Goal: Information Seeking & Learning: Find contact information

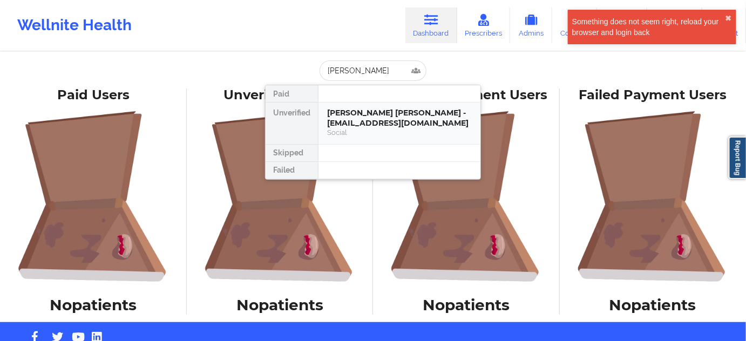
scroll to position [0, 3]
click at [359, 127] on div "Jessica Rosa Martinez - jmrosam.2282@gmail.com" at bounding box center [399, 118] width 145 height 20
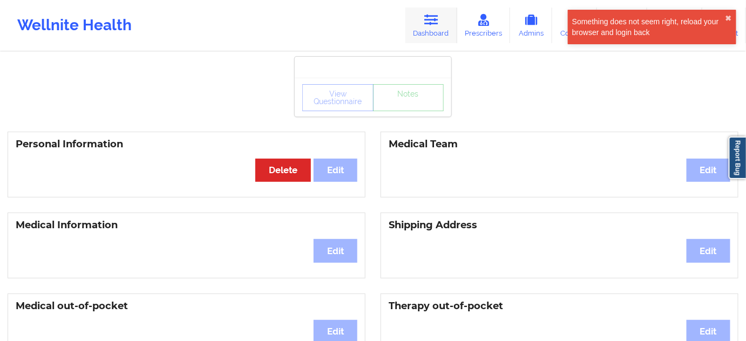
click at [430, 21] on icon at bounding box center [431, 20] width 14 height 12
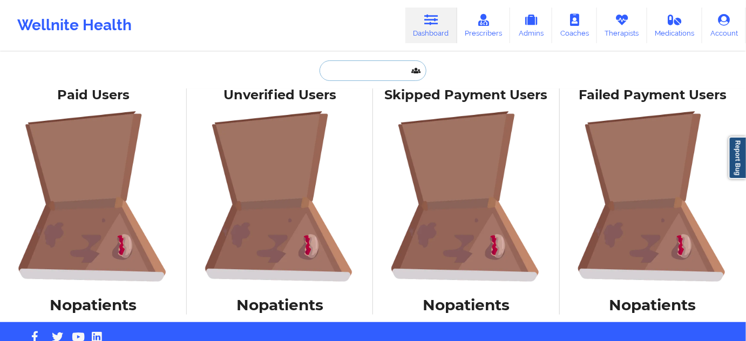
click at [384, 76] on input "text" at bounding box center [372, 70] width 107 height 21
paste input "Rachael Hegmon-ballard"
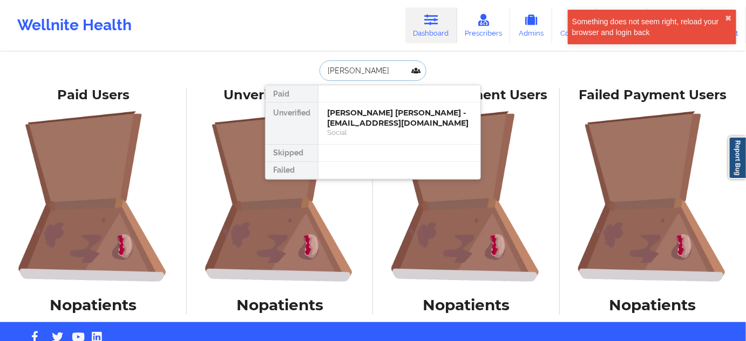
click at [352, 75] on input "Rachael Hegmon-ballard" at bounding box center [372, 70] width 107 height 21
click at [357, 73] on input "Hegmon-ballard" at bounding box center [372, 70] width 107 height 21
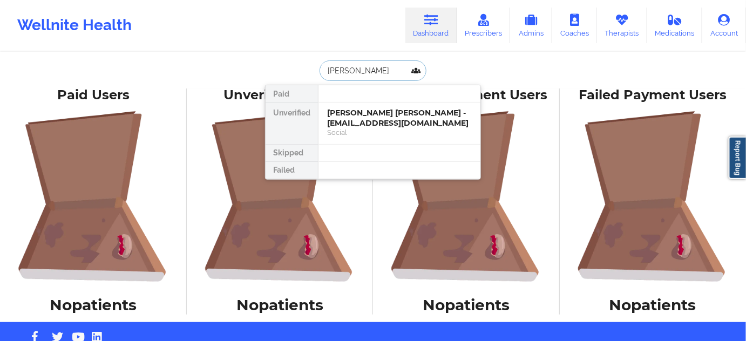
type input "ballard"
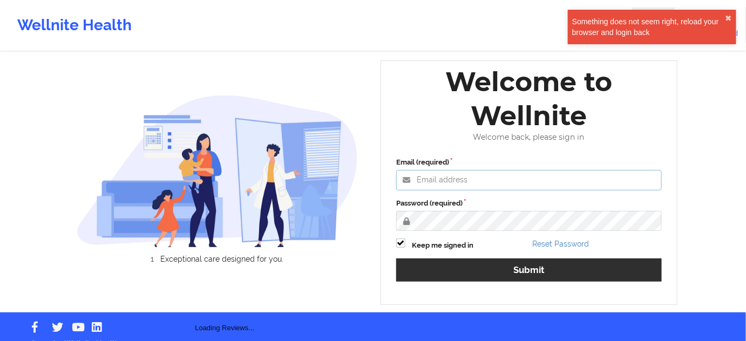
type input "[PERSON_NAME][EMAIL_ADDRESS][PERSON_NAME][DOMAIN_NAME]"
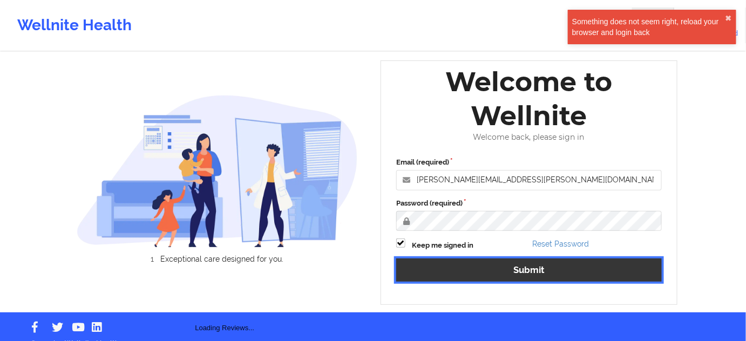
click at [481, 267] on button "Submit" at bounding box center [529, 270] width 266 height 23
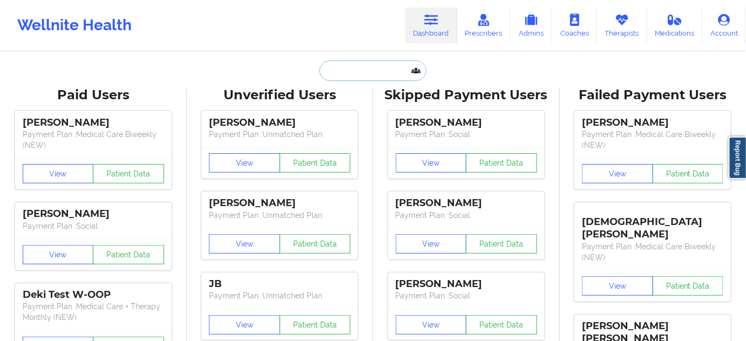
click at [390, 74] on input "text" at bounding box center [372, 70] width 107 height 21
paste input "[PERSON_NAME]"
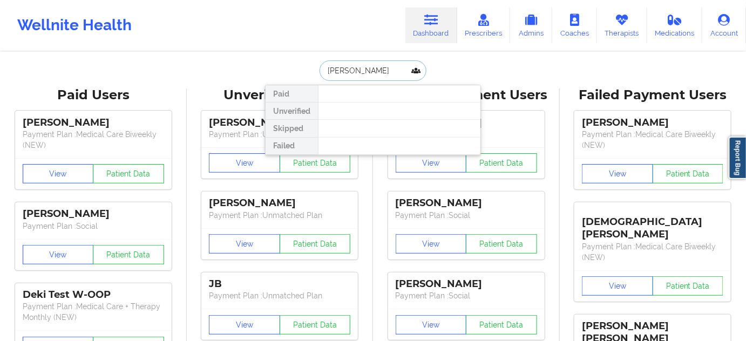
paste input "[EMAIL_ADDRESS][DOMAIN_NAME]"
type input "[EMAIL_ADDRESS][DOMAIN_NAME]"
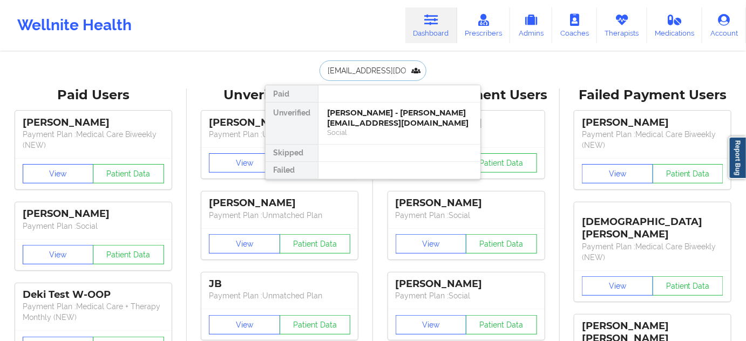
click at [357, 113] on div "[PERSON_NAME] - [PERSON_NAME][EMAIL_ADDRESS][DOMAIN_NAME]" at bounding box center [399, 118] width 145 height 20
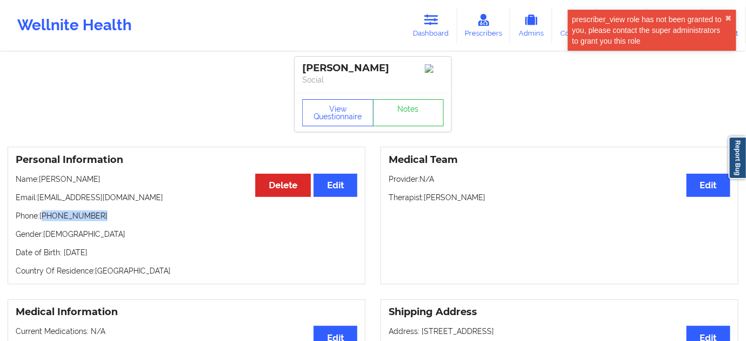
drag, startPoint x: 44, startPoint y: 229, endPoint x: 109, endPoint y: 226, distance: 64.8
click at [109, 221] on p "Phone: [PHONE_NUMBER]" at bounding box center [187, 215] width 342 height 11
copy p "[PHONE_NUMBER]"
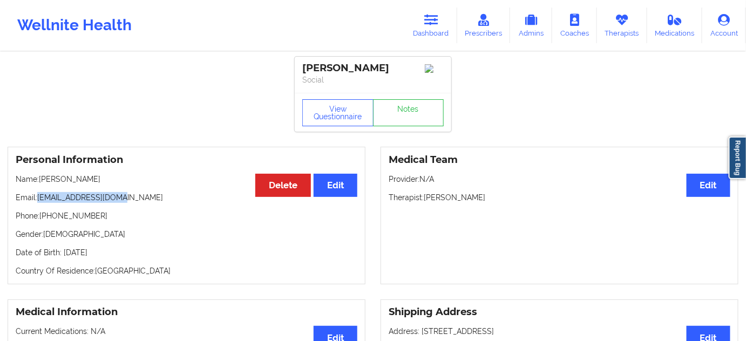
drag, startPoint x: 38, startPoint y: 208, endPoint x: 213, endPoint y: 145, distance: 185.6
click at [138, 203] on p "Email: [PERSON_NAME][EMAIL_ADDRESS][DOMAIN_NAME]" at bounding box center [187, 197] width 342 height 11
copy p "[EMAIL_ADDRESS][DOMAIN_NAME]"
drag, startPoint x: 425, startPoint y: 208, endPoint x: 503, endPoint y: 201, distance: 78.0
click at [503, 201] on div "Medical Team Edit Provider: N/A Therapist: [PERSON_NAME]" at bounding box center [559, 216] width 358 height 138
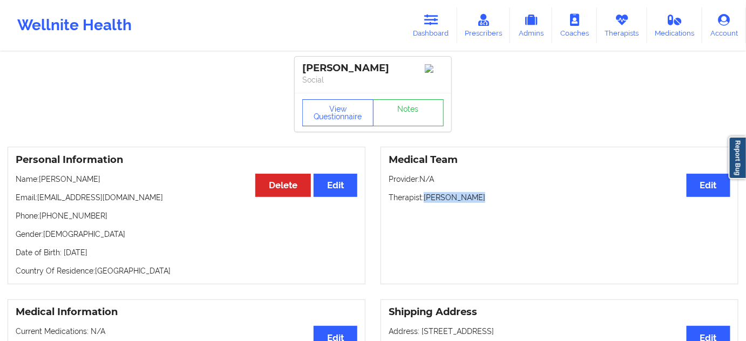
copy p "[PERSON_NAME]"
click at [427, 24] on icon at bounding box center [431, 20] width 14 height 12
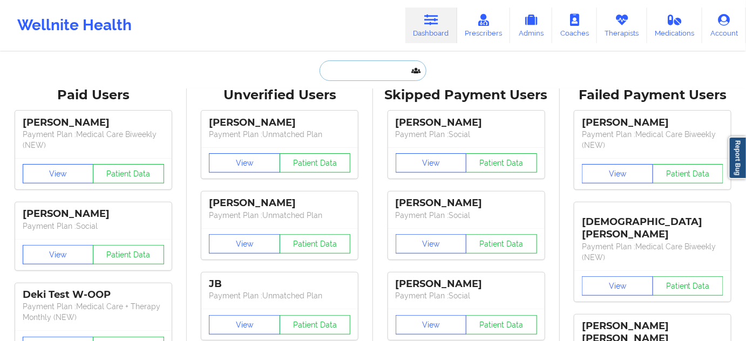
click at [380, 78] on input "text" at bounding box center [372, 70] width 107 height 21
paste input "[PERSON_NAME]"
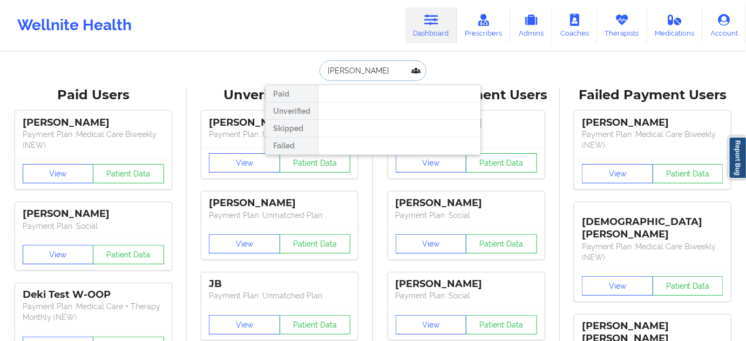
click at [349, 72] on input "[PERSON_NAME]" at bounding box center [372, 70] width 107 height 21
type input "[PERSON_NAME]"
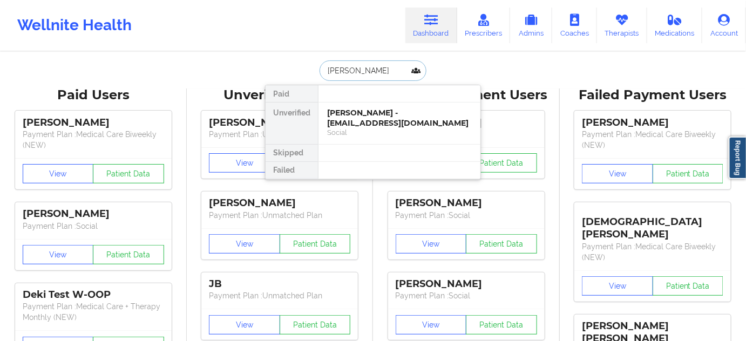
click at [365, 108] on div "[PERSON_NAME] - [EMAIL_ADDRESS][DOMAIN_NAME]" at bounding box center [399, 118] width 145 height 20
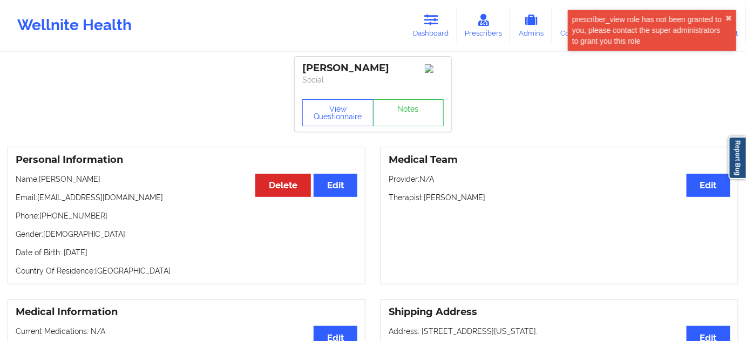
click at [324, 66] on div "[PERSON_NAME]" at bounding box center [372, 68] width 141 height 12
copy div "[PERSON_NAME]"
click at [380, 69] on div "[PERSON_NAME]" at bounding box center [372, 68] width 141 height 12
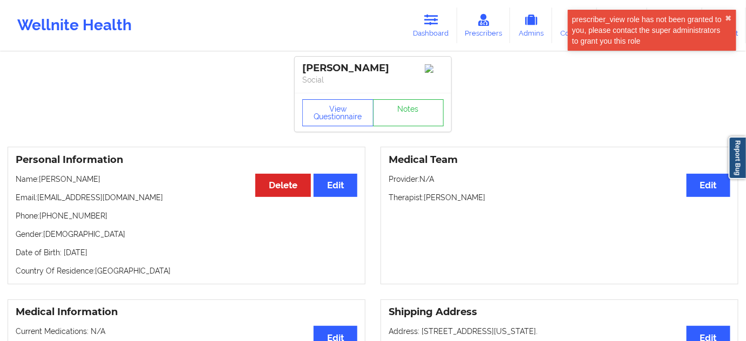
copy div "[PERSON_NAME]"
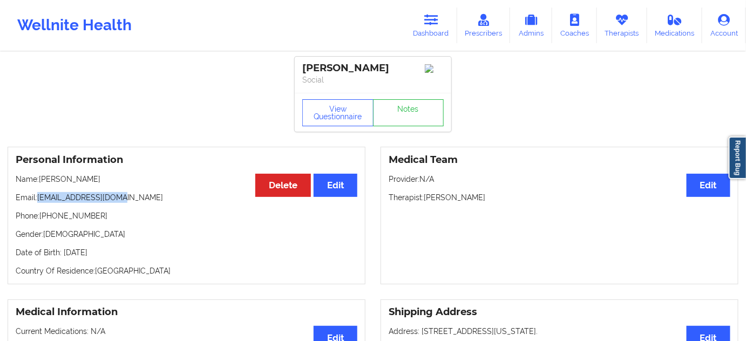
drag, startPoint x: 37, startPoint y: 202, endPoint x: 237, endPoint y: 109, distance: 220.9
click at [151, 201] on p "Email: [EMAIL_ADDRESS][DOMAIN_NAME]" at bounding box center [187, 197] width 342 height 11
copy p "[EMAIL_ADDRESS][DOMAIN_NAME]"
drag, startPoint x: 42, startPoint y: 221, endPoint x: 140, endPoint y: 194, distance: 102.4
click at [107, 218] on p "Phone: [PHONE_NUMBER]" at bounding box center [187, 215] width 342 height 11
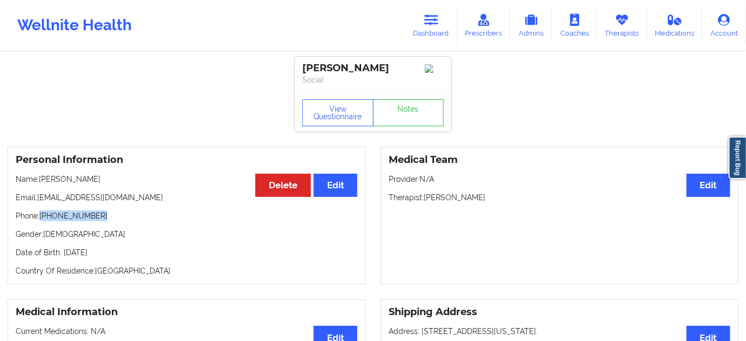
copy p "[PHONE_NUMBER]"
click at [451, 21] on link "Dashboard" at bounding box center [431, 26] width 52 height 36
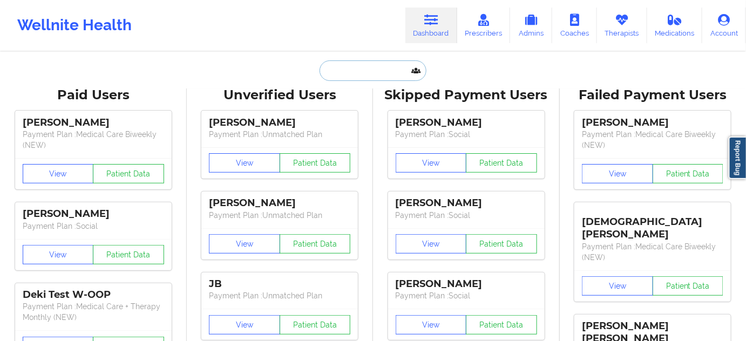
click at [380, 74] on input "text" at bounding box center [372, 70] width 107 height 21
paste input "[PERSON_NAME] [PERSON_NAME]"
type input "[PERSON_NAME] [PERSON_NAME]"
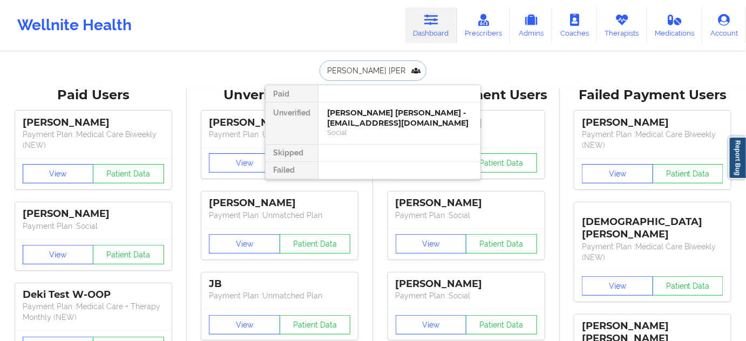
click at [366, 122] on div "[PERSON_NAME] [PERSON_NAME] - [EMAIL_ADDRESS][DOMAIN_NAME]" at bounding box center [399, 118] width 145 height 20
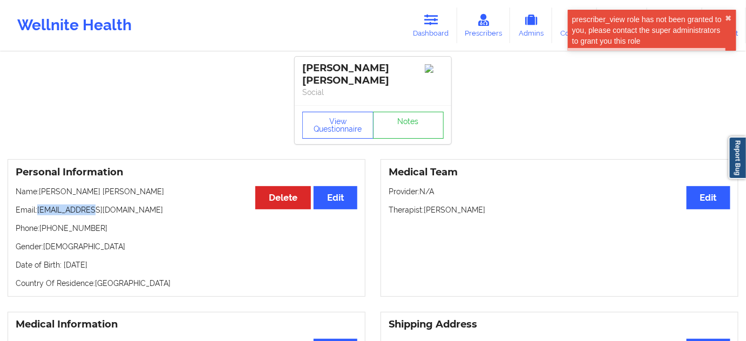
drag, startPoint x: 39, startPoint y: 209, endPoint x: 111, endPoint y: 202, distance: 72.1
click at [111, 202] on div "Personal Information Edit Delete Name: [PERSON_NAME] [PERSON_NAME] Email: [EMAI…" at bounding box center [187, 228] width 358 height 138
copy p "[EMAIL_ADDRESS][DOMAIN_NAME]"
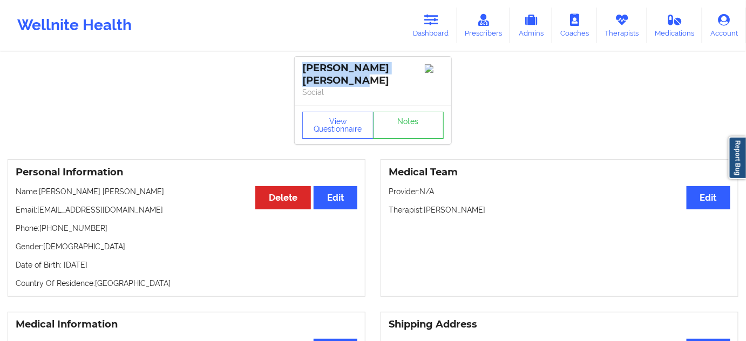
drag, startPoint x: 311, startPoint y: 65, endPoint x: 363, endPoint y: 85, distance: 55.3
click at [365, 85] on div "[PERSON_NAME] [PERSON_NAME] Social" at bounding box center [373, 81] width 157 height 49
copy div "[PERSON_NAME] [PERSON_NAME]"
click at [428, 28] on link "Dashboard" at bounding box center [431, 26] width 52 height 36
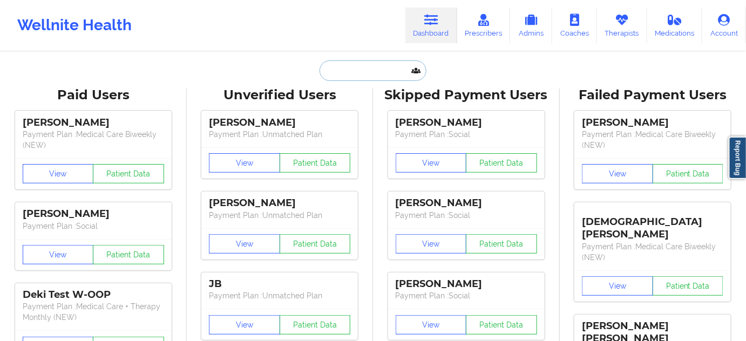
click at [376, 67] on input "text" at bounding box center [372, 70] width 107 height 21
paste input "[EMAIL_ADDRESS][DOMAIN_NAME]"
type input "[EMAIL_ADDRESS][DOMAIN_NAME]"
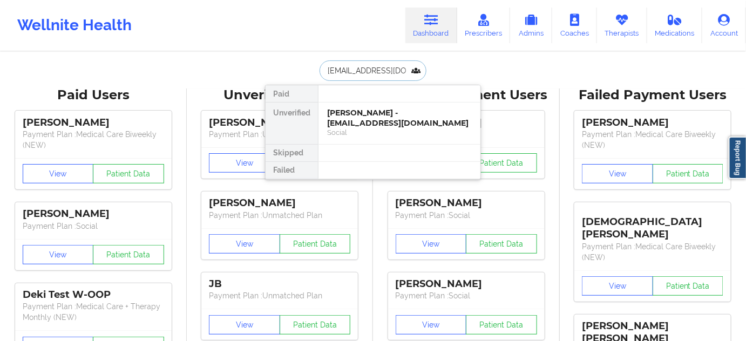
click at [361, 117] on div "[PERSON_NAME] - [EMAIL_ADDRESS][DOMAIN_NAME]" at bounding box center [399, 118] width 145 height 20
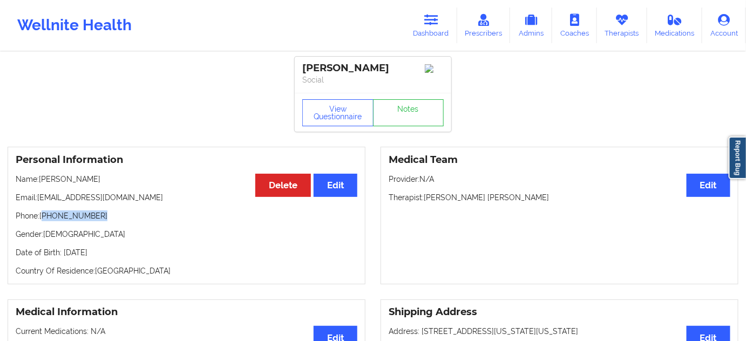
drag, startPoint x: 45, startPoint y: 222, endPoint x: 123, endPoint y: 214, distance: 77.6
click at [123, 214] on p "Phone: [PHONE_NUMBER]" at bounding box center [187, 215] width 342 height 11
copy p "[PHONE_NUMBER]"
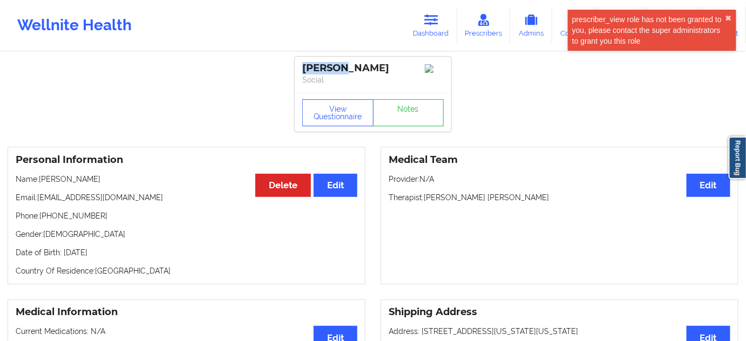
drag, startPoint x: 310, startPoint y: 72, endPoint x: 139, endPoint y: 4, distance: 183.4
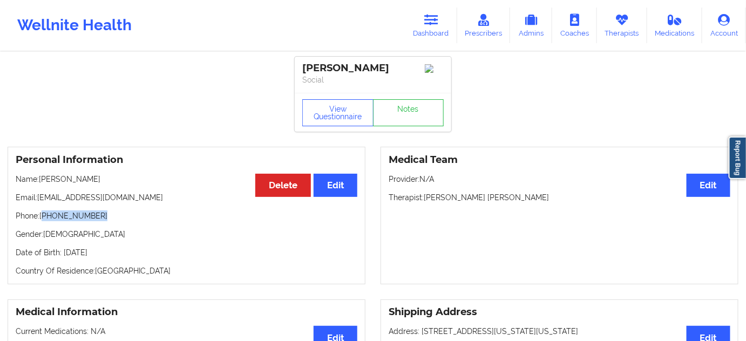
drag, startPoint x: 45, startPoint y: 217, endPoint x: 125, endPoint y: 210, distance: 80.8
click at [125, 210] on div "Personal Information Edit Delete Name: [PERSON_NAME] Email: [EMAIL_ADDRESS][DOM…" at bounding box center [187, 216] width 358 height 138
click at [434, 28] on link "Dashboard" at bounding box center [431, 26] width 52 height 36
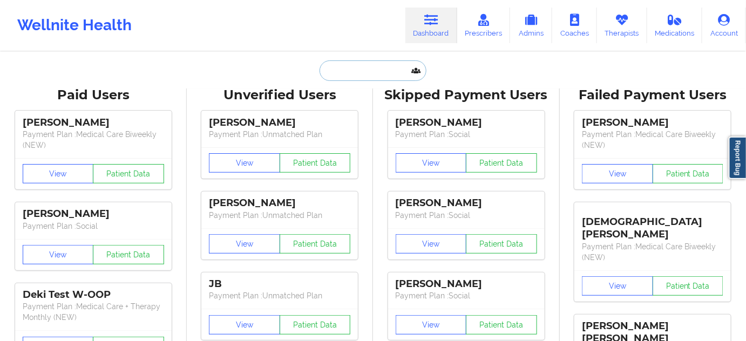
click at [369, 77] on input "text" at bounding box center [372, 70] width 107 height 21
paste input "Autumn"
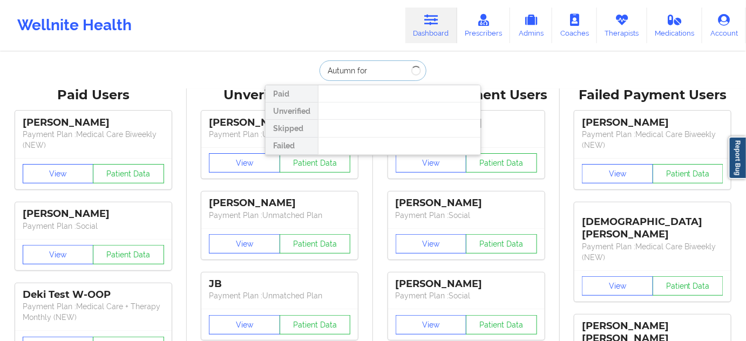
type input "[PERSON_NAME]"
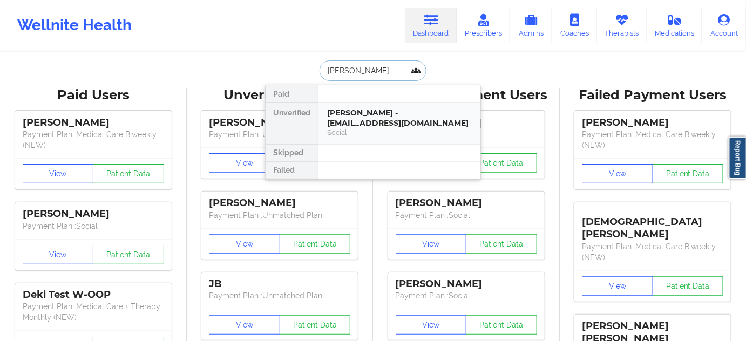
click at [372, 110] on div "[PERSON_NAME] - [EMAIL_ADDRESS][DOMAIN_NAME]" at bounding box center [399, 118] width 145 height 20
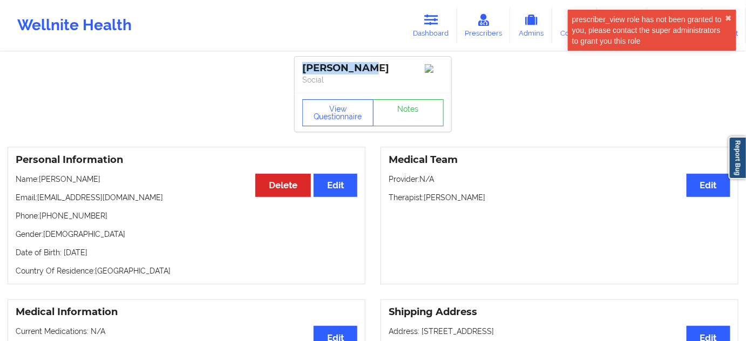
drag, startPoint x: 349, startPoint y: 68, endPoint x: 298, endPoint y: 60, distance: 51.4
click at [297, 68] on div "[PERSON_NAME] Social" at bounding box center [373, 75] width 157 height 36
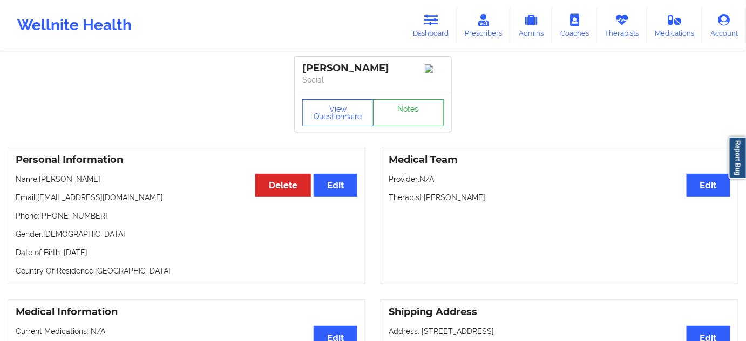
click at [372, 86] on div "[PERSON_NAME] Social" at bounding box center [373, 75] width 157 height 36
click at [358, 64] on div "[PERSON_NAME]" at bounding box center [372, 68] width 141 height 12
